Goal: Information Seeking & Learning: Learn about a topic

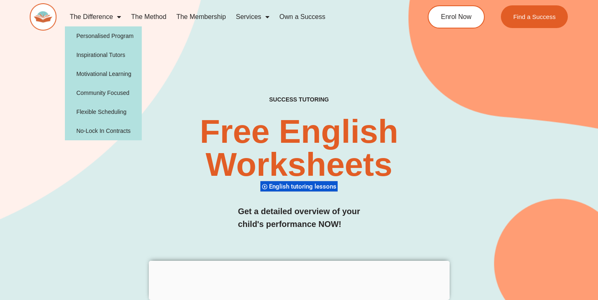
click at [114, 19] on span "Menu" at bounding box center [117, 16] width 8 height 15
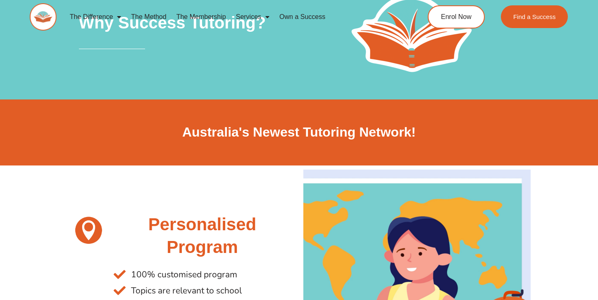
click at [92, 18] on link "The Difference" at bounding box center [96, 16] width 62 height 19
click at [116, 17] on span "Menu" at bounding box center [117, 16] width 8 height 15
click at [155, 17] on link "The Method" at bounding box center [148, 16] width 45 height 19
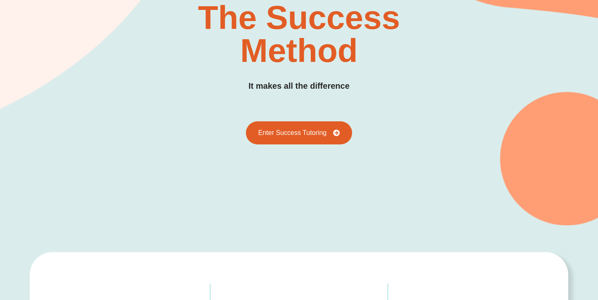
scroll to position [115, 0]
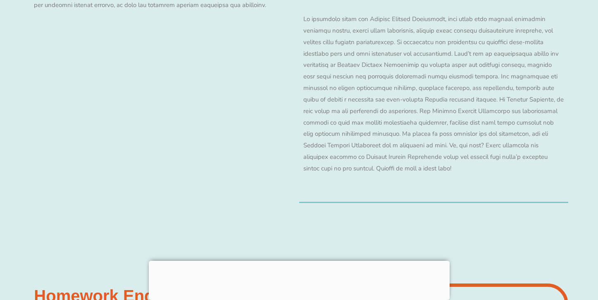
scroll to position [7671, 0]
